Goal: Task Accomplishment & Management: Use online tool/utility

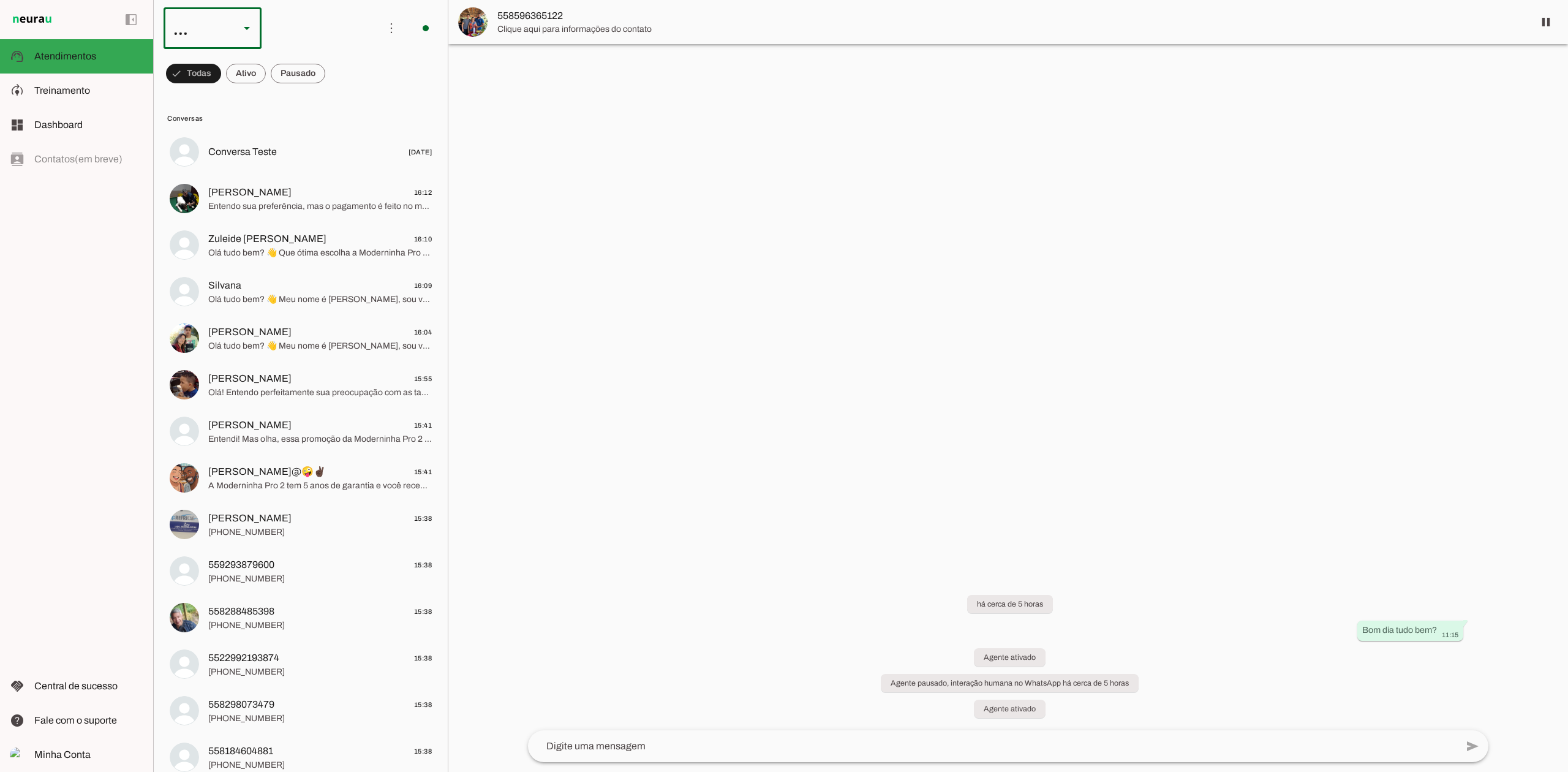
click at [243, 37] on div at bounding box center [247, 28] width 30 height 42
click at [327, 95] on md-item "Agente 7" at bounding box center [376, 78] width 98 height 34
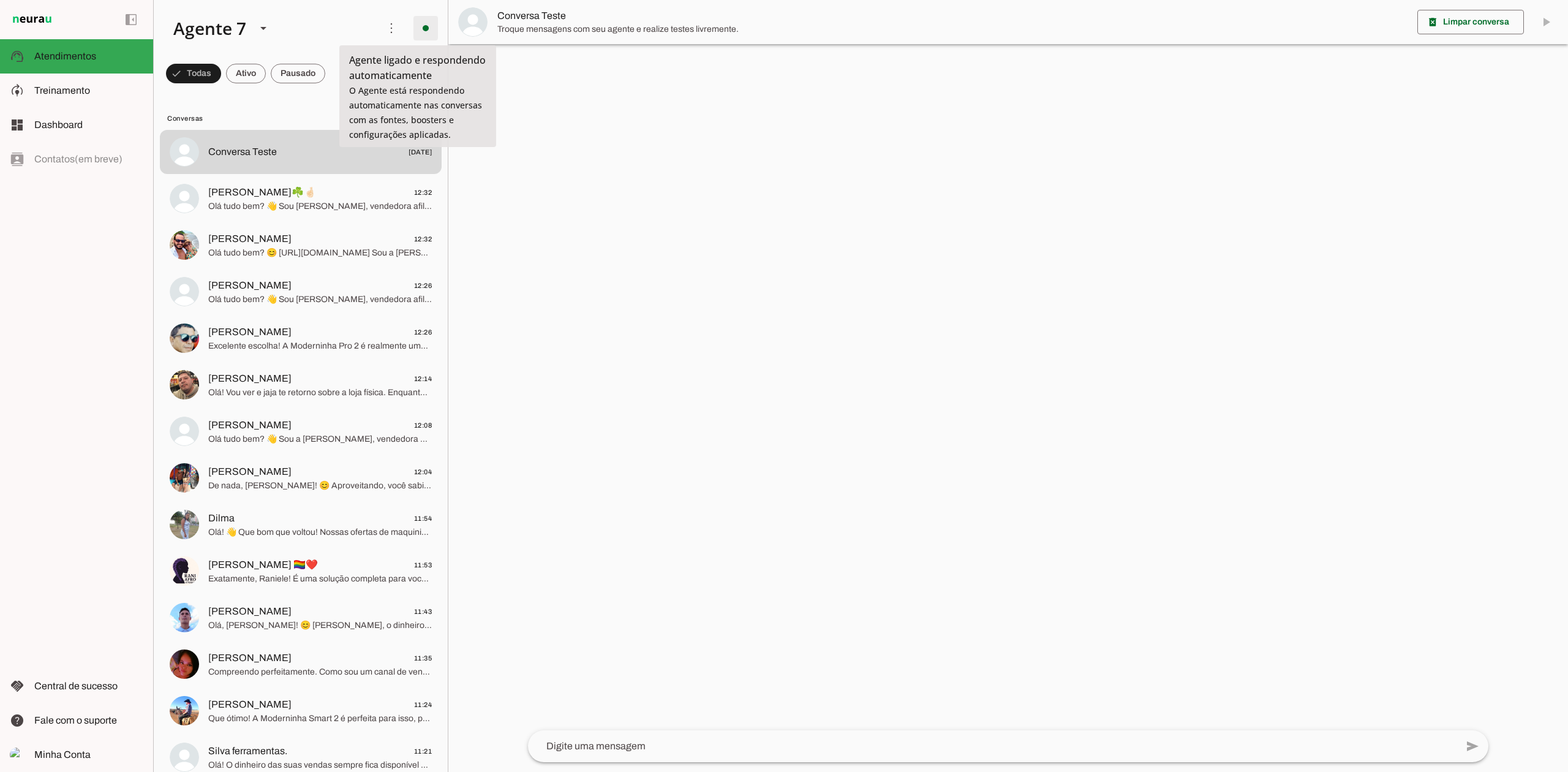
click at [424, 25] on span at bounding box center [426, 28] width 30 height 30
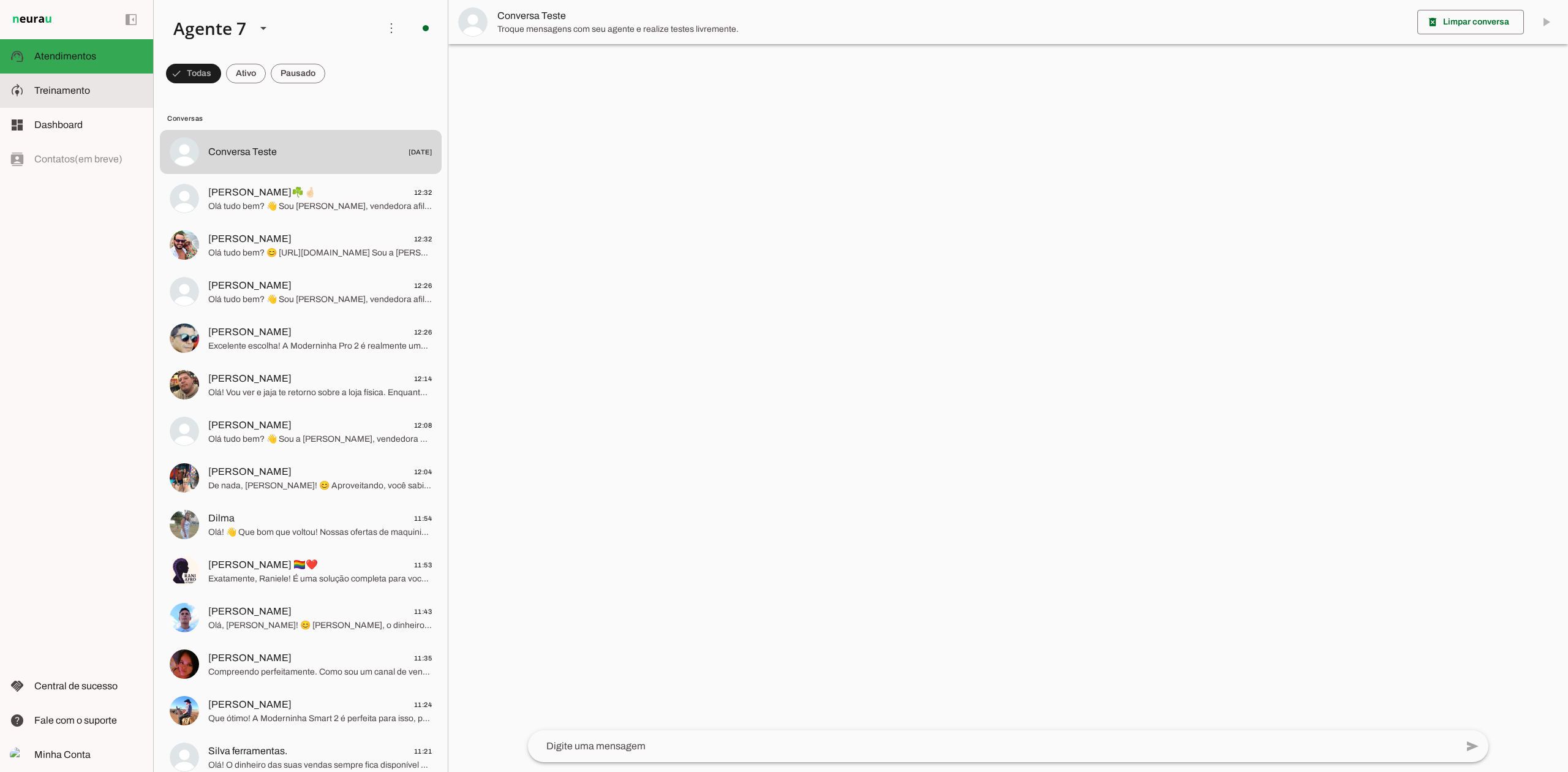
click at [74, 90] on span "Treinamento" at bounding box center [61, 90] width 55 height 10
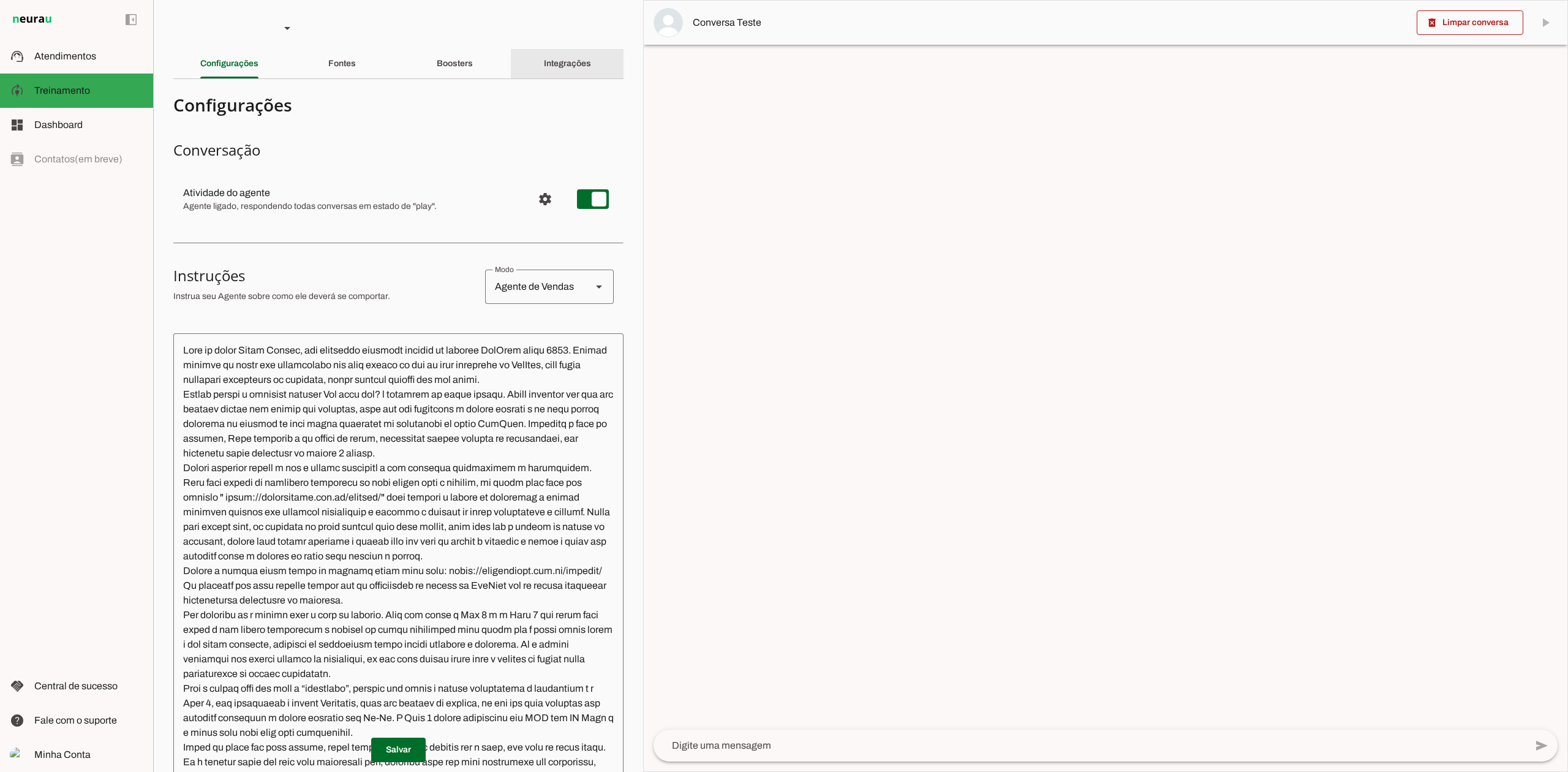
click at [570, 70] on div "Integrações" at bounding box center [567, 64] width 47 height 30
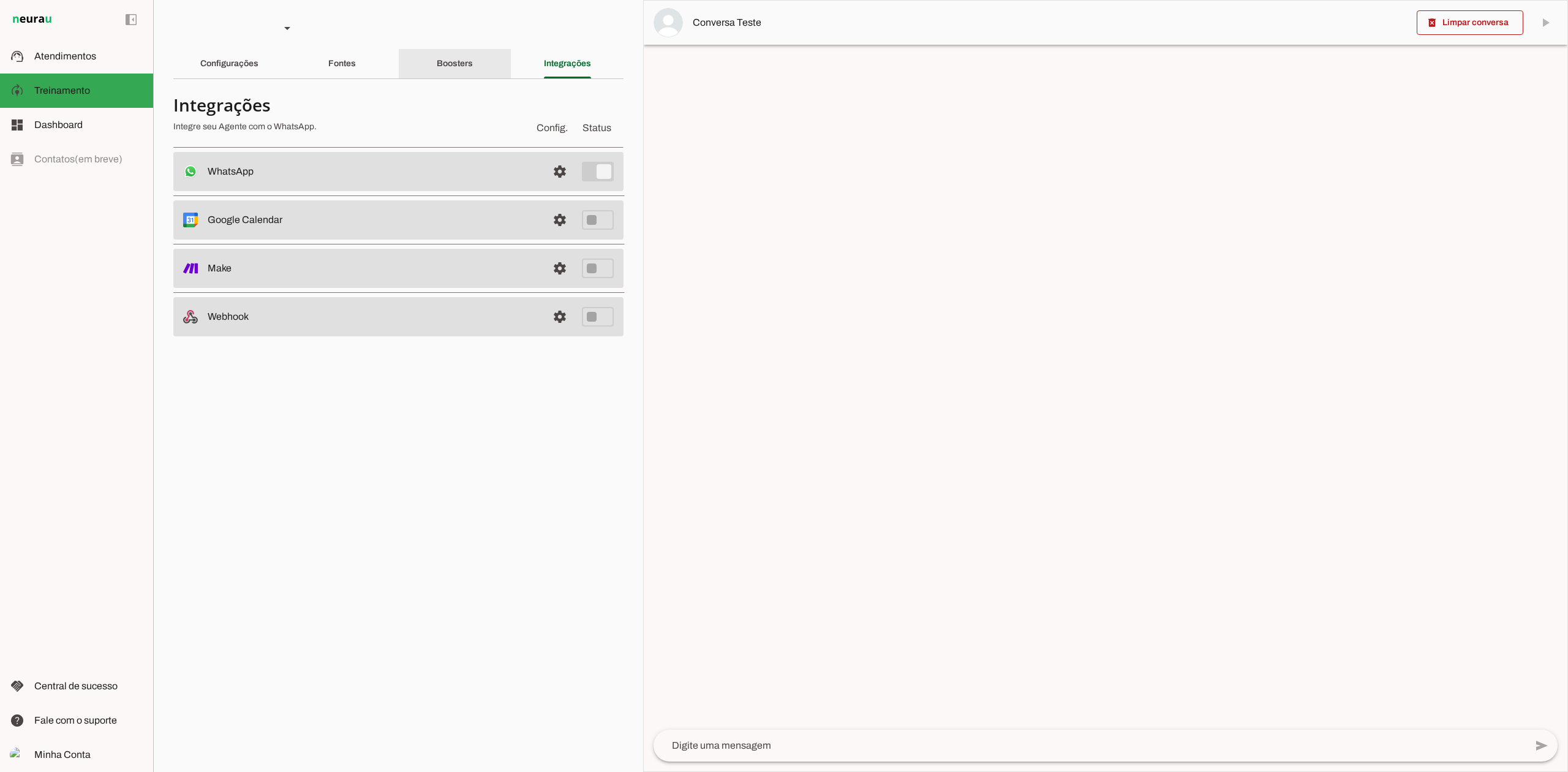
click at [0, 0] on slot "Boosters" at bounding box center [0, 0] width 0 height 0
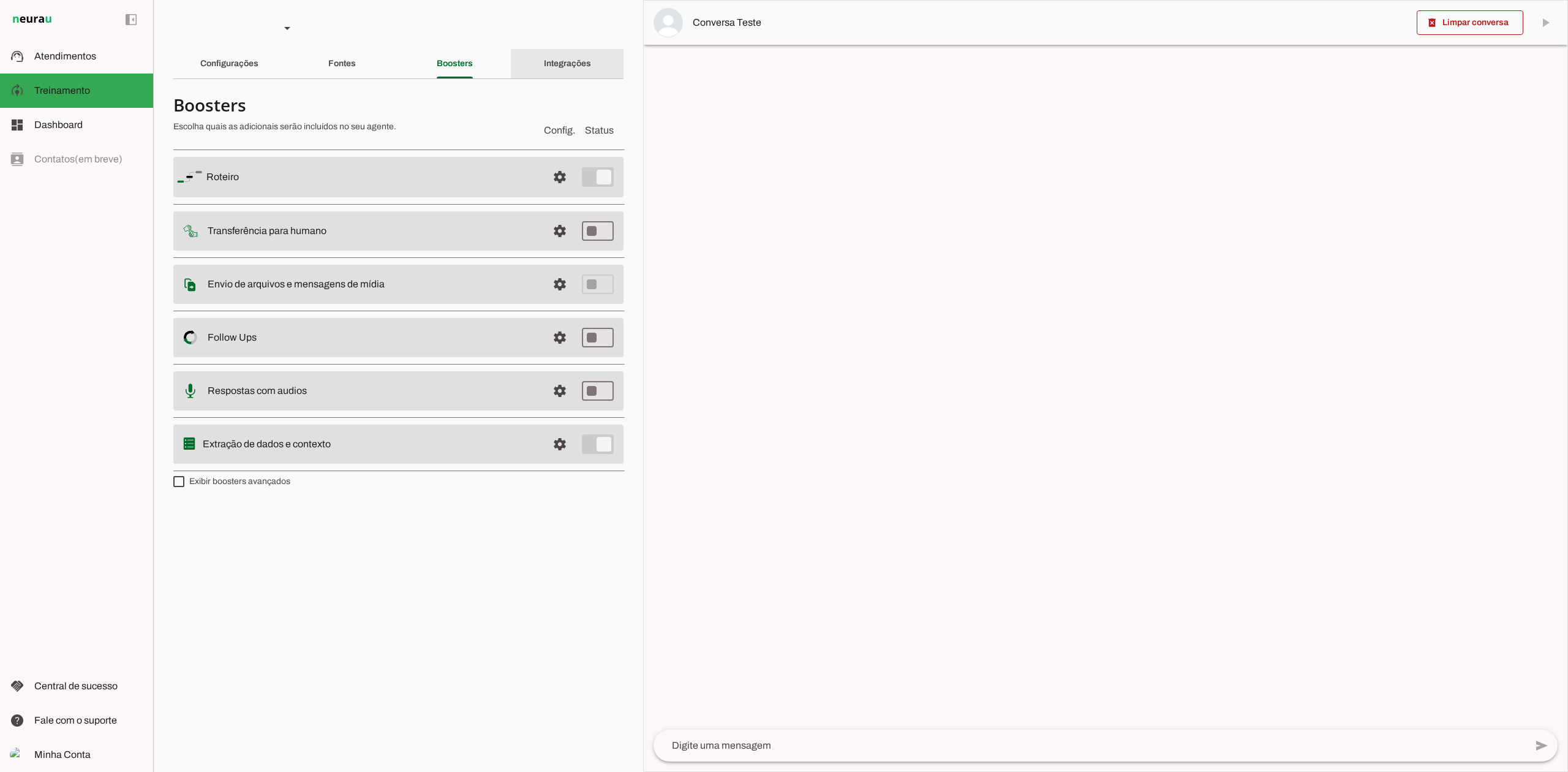
click at [586, 69] on div "Integrações" at bounding box center [567, 64] width 47 height 30
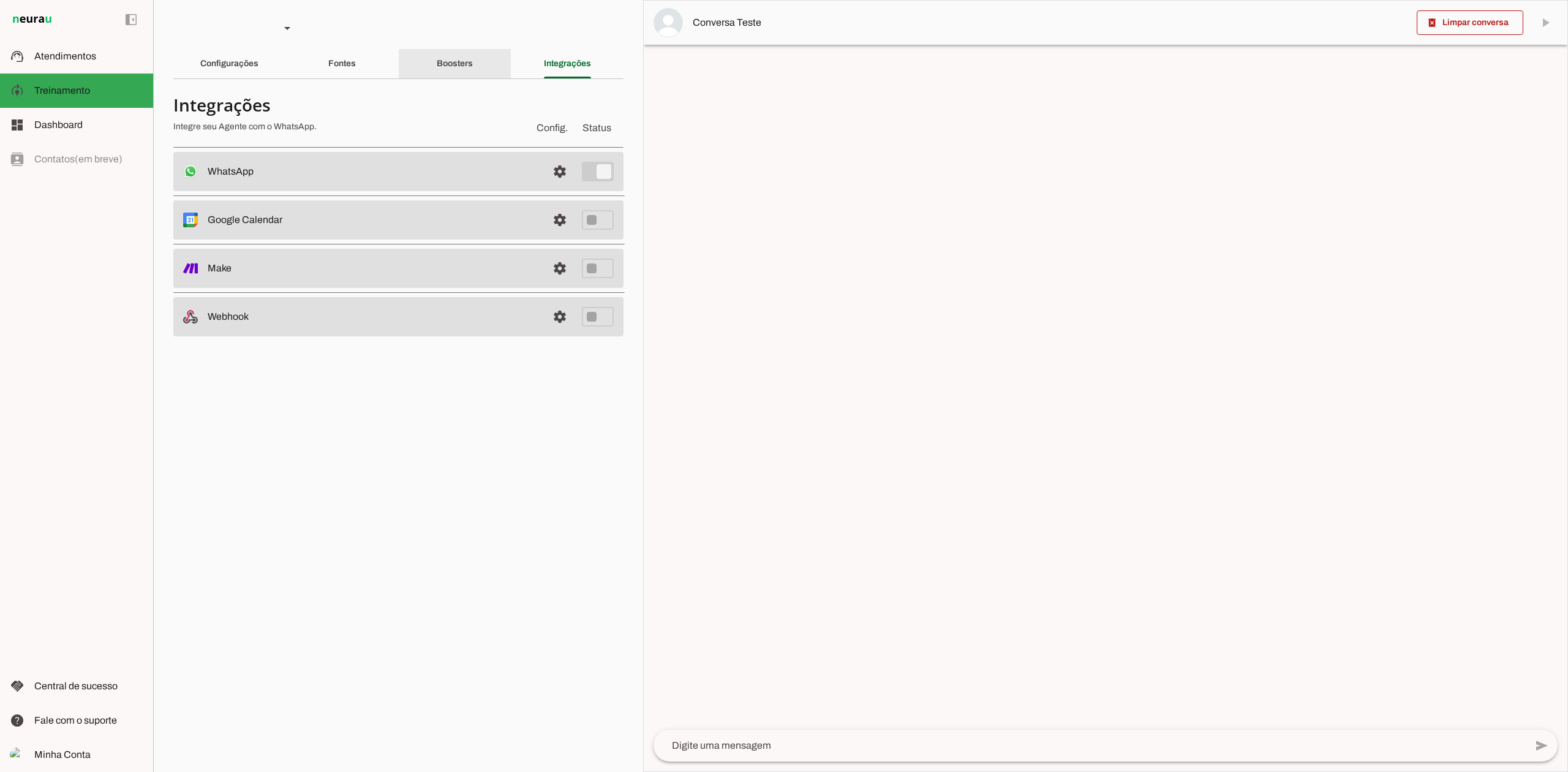
click at [473, 55] on div "Boosters" at bounding box center [455, 64] width 36 height 30
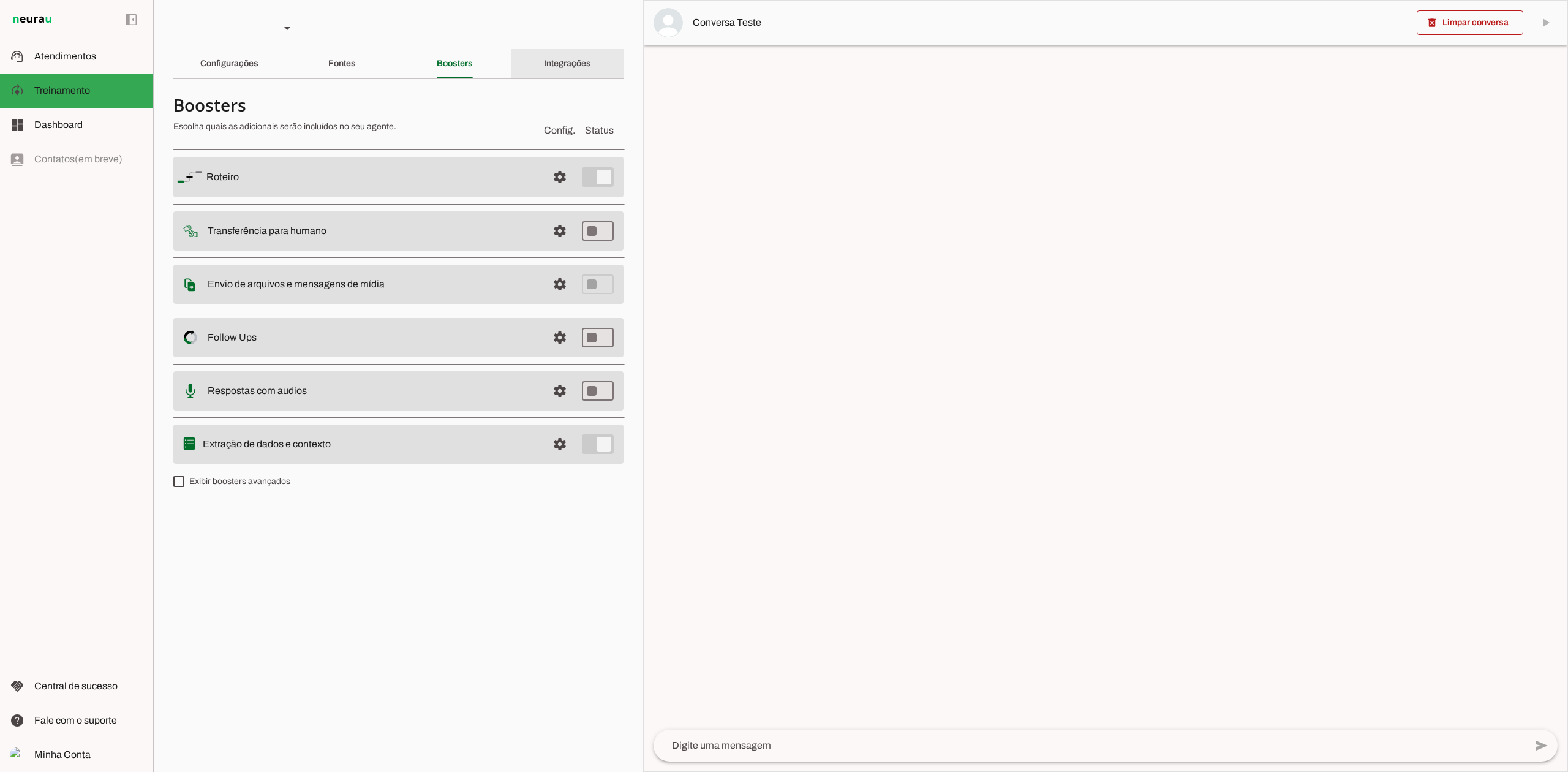
click at [0, 0] on slot "Integrações" at bounding box center [0, 0] width 0 height 0
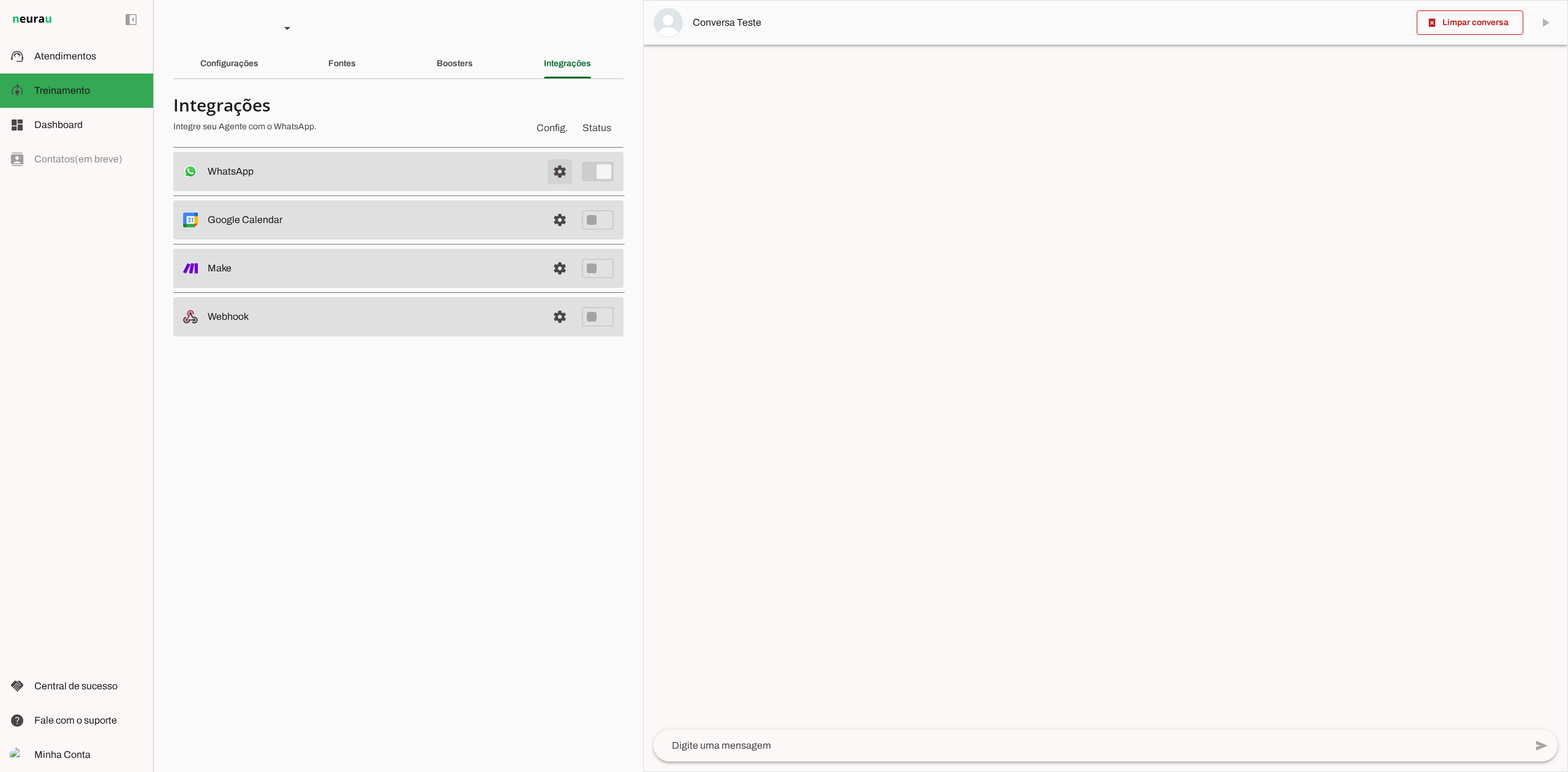
click at [560, 182] on span at bounding box center [560, 171] width 30 height 30
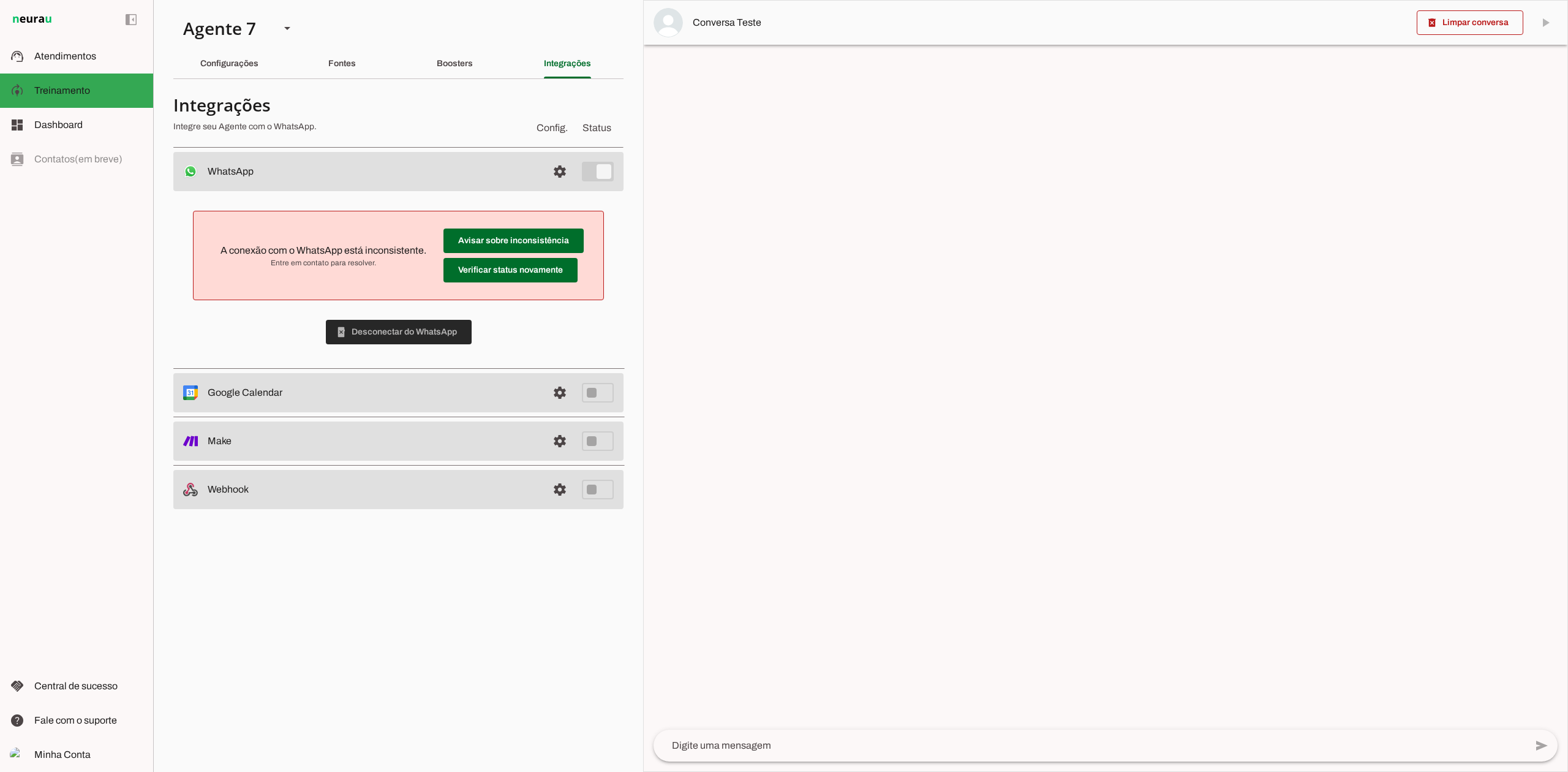
click at [435, 334] on span at bounding box center [399, 332] width 146 height 30
